Goal: Task Accomplishment & Management: Complete application form

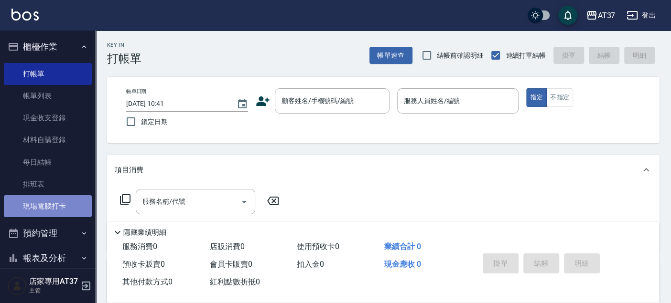
click at [50, 198] on link "現場電腦打卡" at bounding box center [48, 206] width 88 height 22
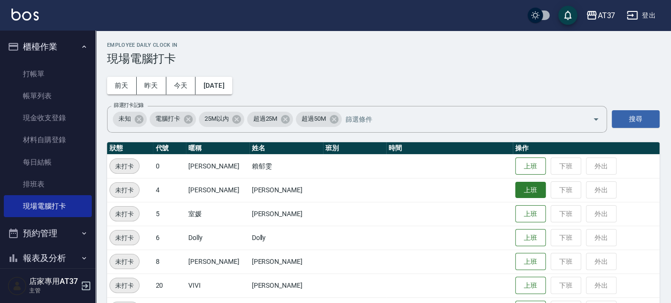
click at [526, 193] on button "上班" at bounding box center [530, 190] width 31 height 17
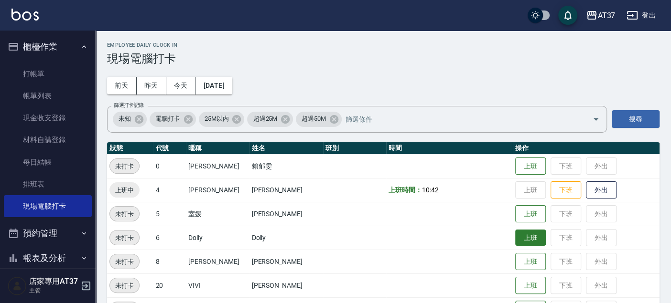
click at [515, 233] on button "上班" at bounding box center [530, 238] width 31 height 17
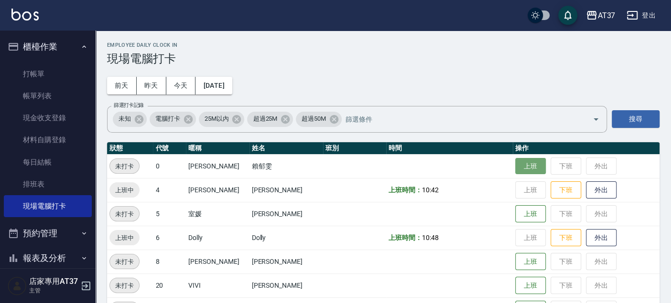
click at [518, 169] on button "上班" at bounding box center [530, 166] width 31 height 17
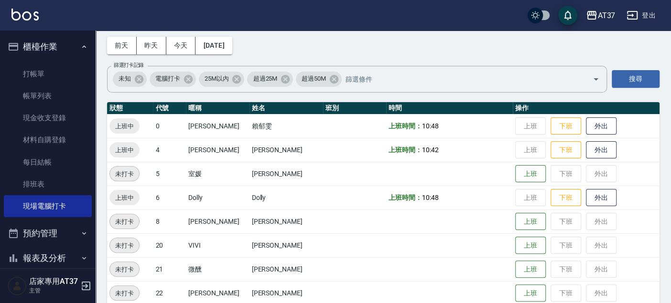
scroll to position [106, 0]
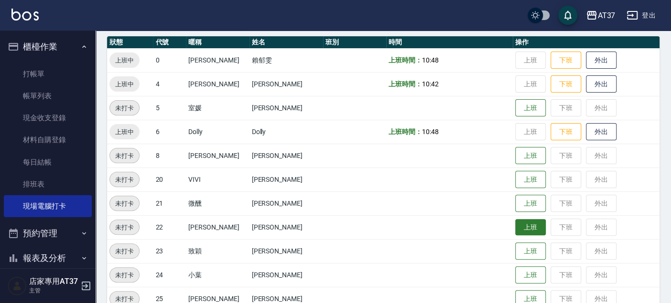
click at [515, 232] on button "上班" at bounding box center [530, 227] width 31 height 17
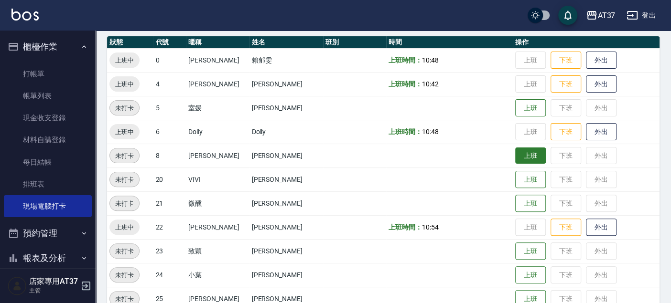
click at [504, 153] on tr "未打卡 8 Peggy Peggy 上班 下班 外出" at bounding box center [383, 156] width 552 height 24
click at [515, 157] on button "上班" at bounding box center [530, 156] width 31 height 17
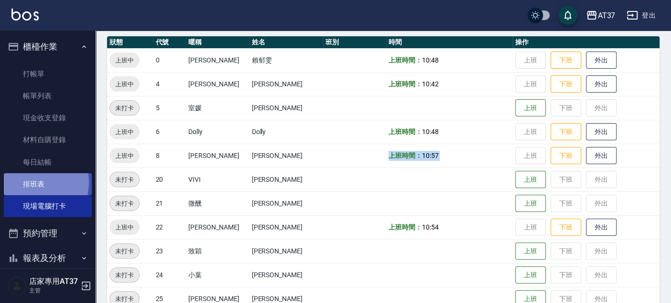
click at [30, 182] on link "排班表" at bounding box center [48, 184] width 88 height 22
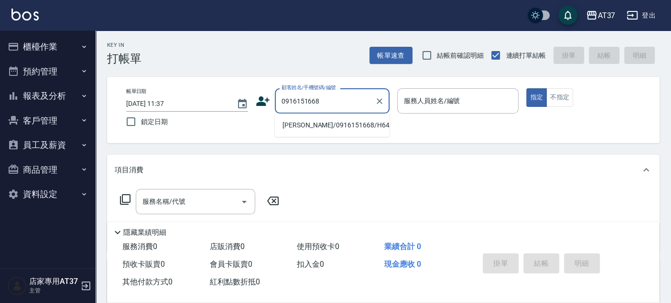
click at [322, 128] on li "[PERSON_NAME]/0916151668/H645" at bounding box center [332, 126] width 115 height 16
type input "[PERSON_NAME]/0916151668/H645"
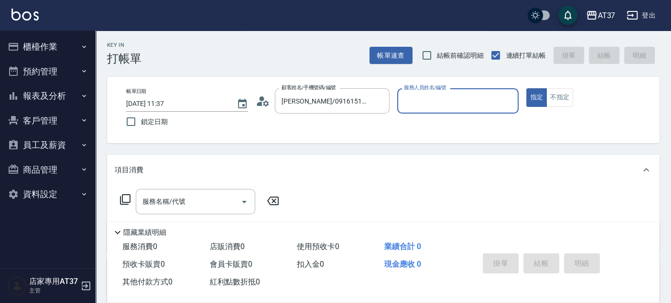
type input "[PERSON_NAME]-4"
click at [179, 200] on div "服務名稱/代號 服務名稱/代號" at bounding box center [195, 201] width 119 height 25
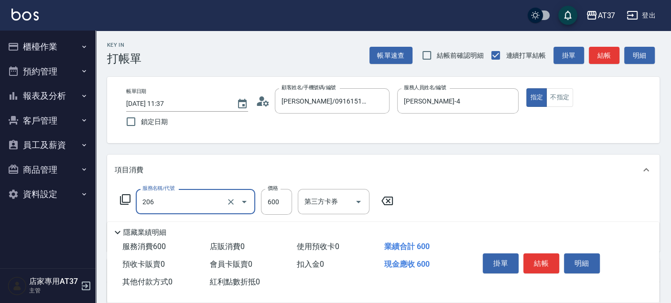
type input "A精油洗+剪(206)"
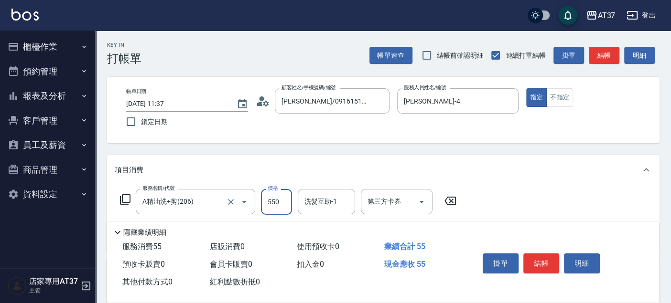
type input "550"
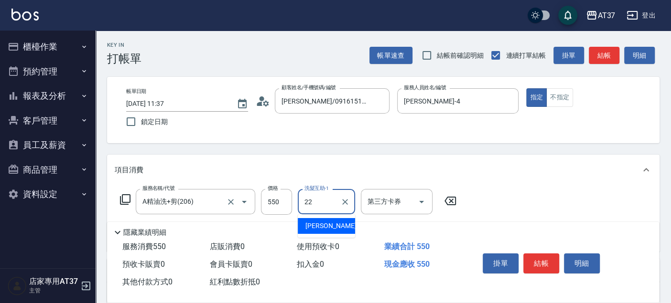
type input "[PERSON_NAME]-22"
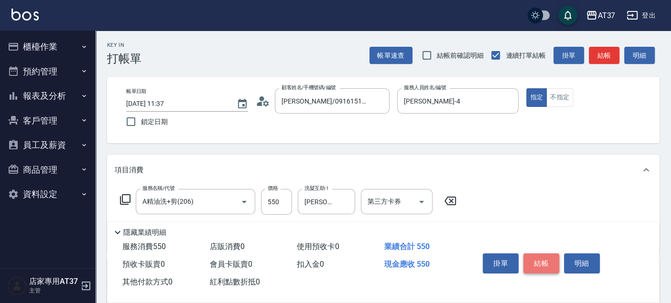
click at [531, 259] on button "結帳" at bounding box center [541, 264] width 36 height 20
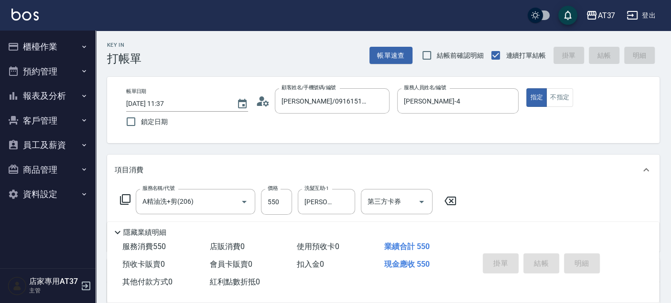
type input "[DATE] 11:38"
